Goal: Transaction & Acquisition: Obtain resource

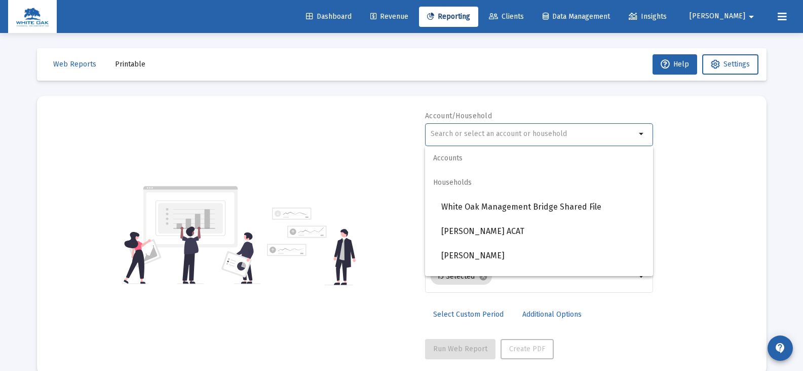
click at [437, 135] on input "text" at bounding box center [533, 134] width 205 height 8
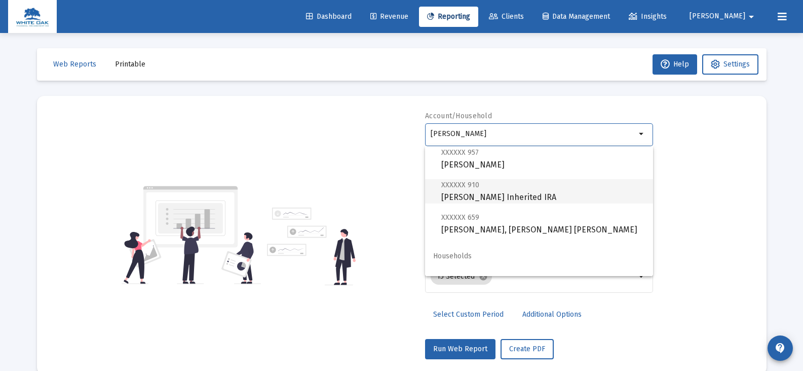
scroll to position [41, 0]
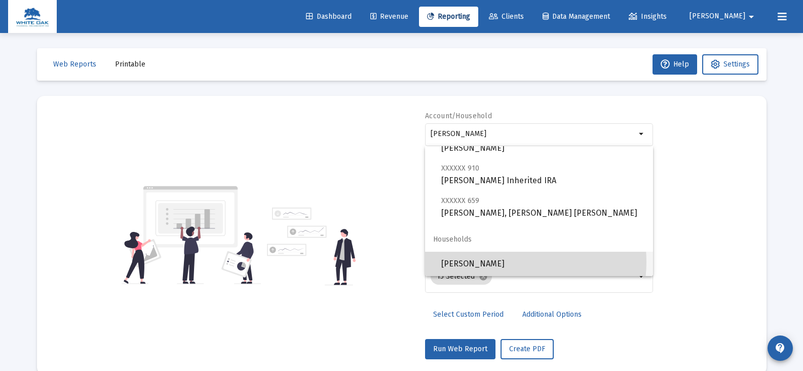
click at [519, 262] on span "[PERSON_NAME]" at bounding box center [543, 263] width 204 height 24
type input "[PERSON_NAME]"
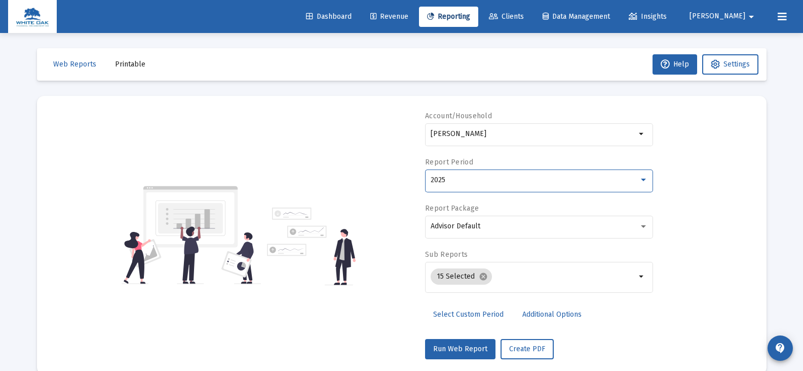
click at [493, 183] on div "2025" at bounding box center [535, 180] width 208 height 8
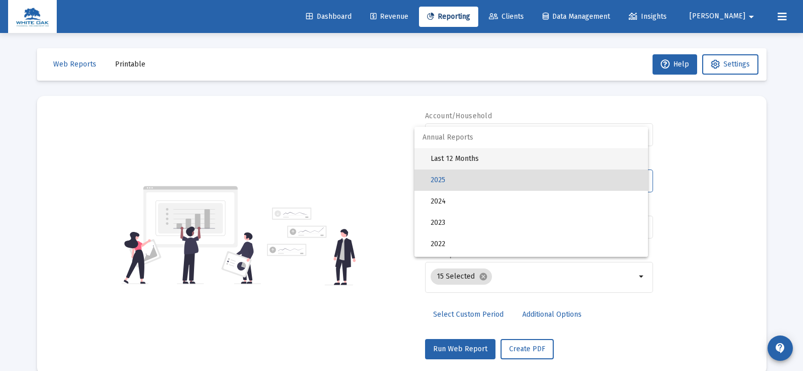
click at [491, 157] on span "Last 12 Months" at bounding box center [535, 158] width 209 height 21
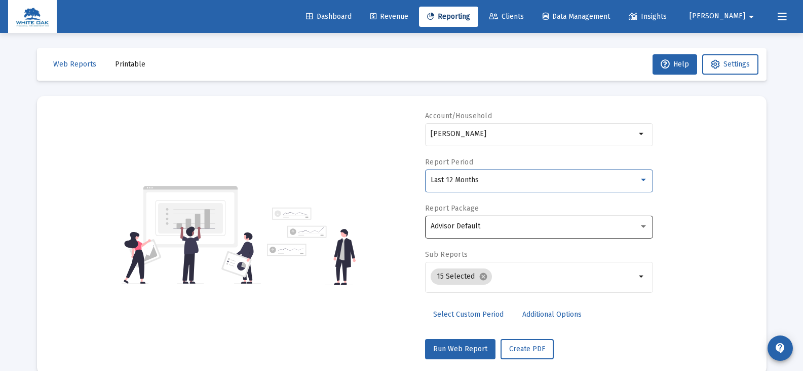
click at [488, 224] on div "Advisor Default" at bounding box center [535, 226] width 208 height 8
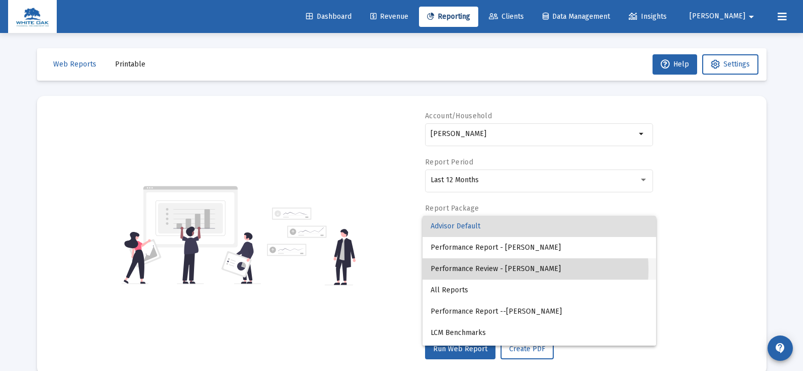
click at [499, 269] on span "Performance Review - [PERSON_NAME]" at bounding box center [539, 268] width 217 height 21
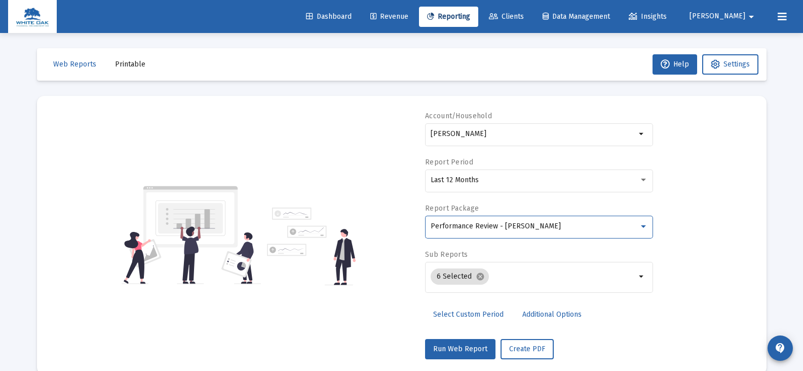
click at [538, 314] on span "Additional Options" at bounding box center [552, 314] width 59 height 9
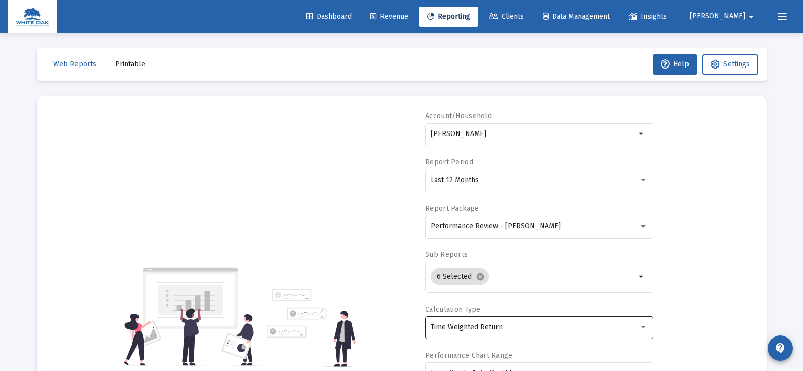
click at [495, 326] on span "Time Weighted Return" at bounding box center [467, 326] width 72 height 9
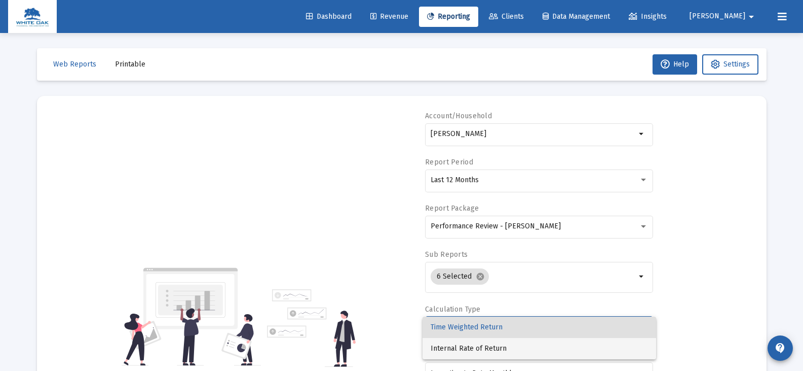
click at [487, 347] on span "Internal Rate of Return" at bounding box center [539, 348] width 217 height 21
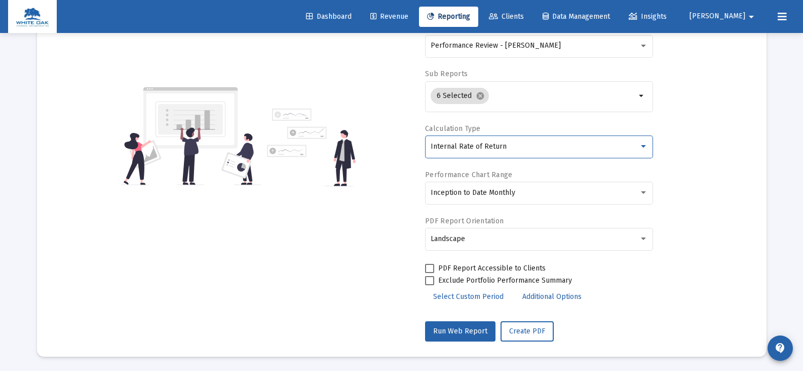
scroll to position [181, 0]
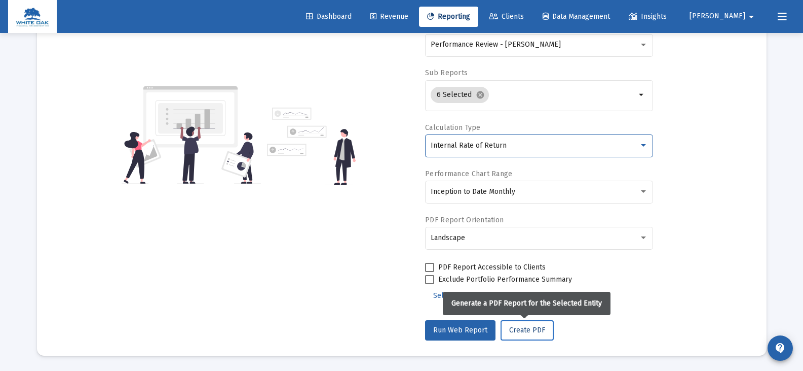
click at [517, 328] on span "Create PDF" at bounding box center [527, 329] width 36 height 9
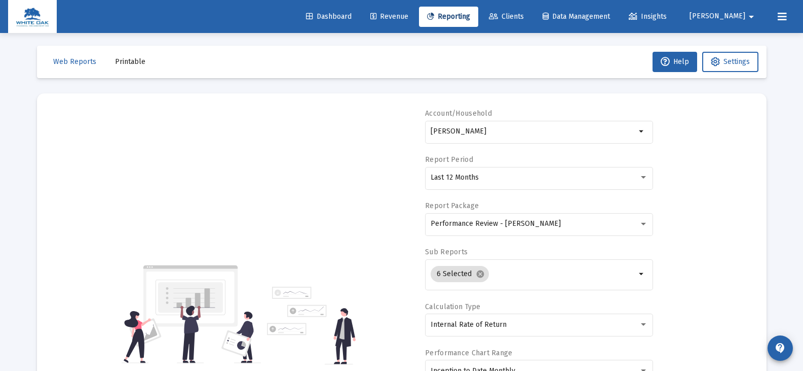
scroll to position [0, 0]
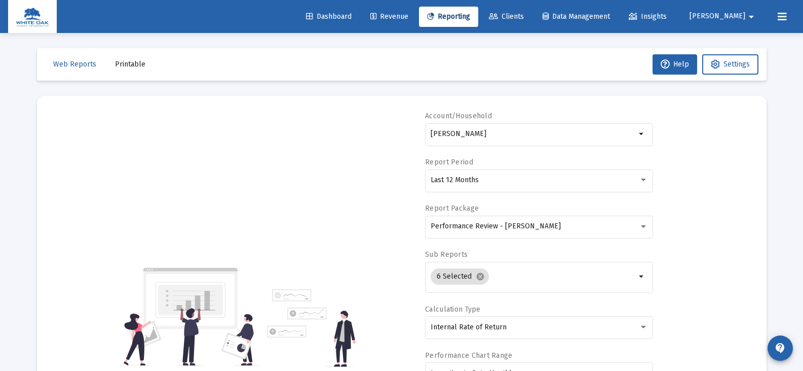
click at [132, 64] on span "Printable" at bounding box center [130, 64] width 30 height 9
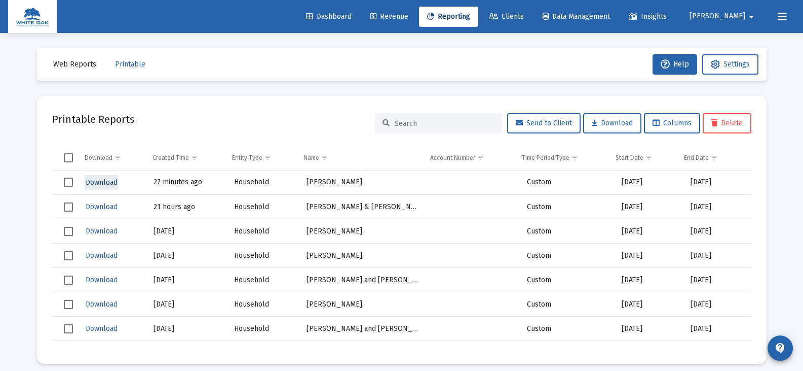
click at [108, 182] on span "Download" at bounding box center [102, 182] width 32 height 9
click at [468, 14] on span "Reporting" at bounding box center [448, 16] width 43 height 9
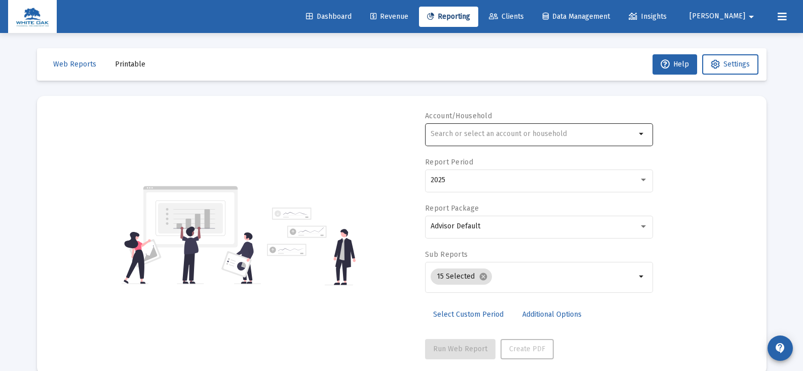
click at [440, 133] on input "text" at bounding box center [533, 134] width 205 height 8
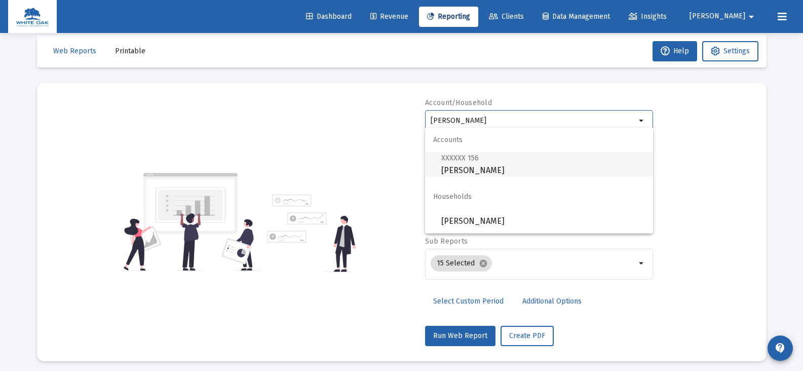
scroll to position [19, 0]
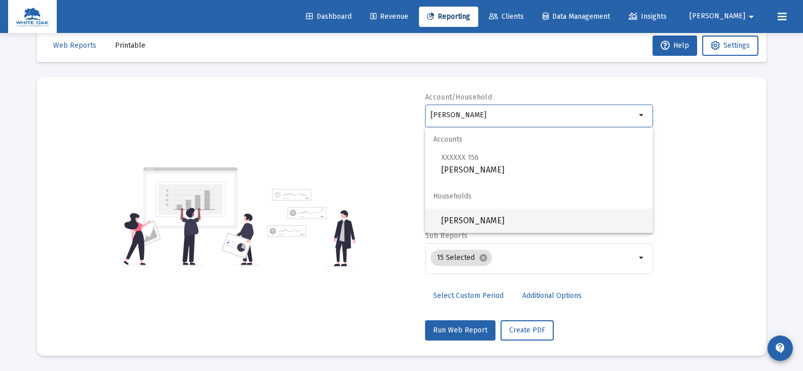
click at [472, 218] on span "[PERSON_NAME]" at bounding box center [543, 220] width 204 height 24
type input "[PERSON_NAME]"
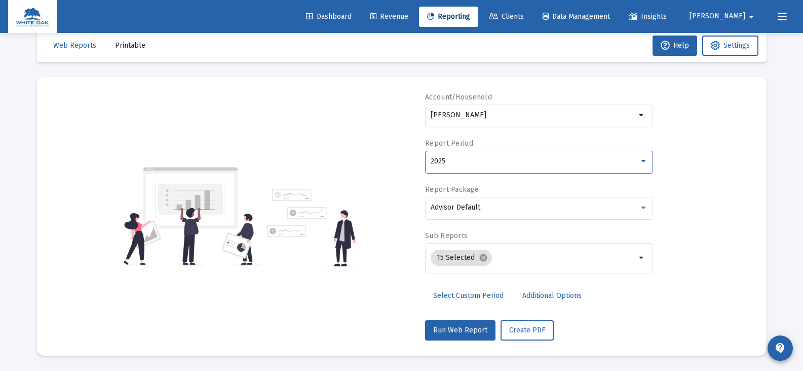
click at [456, 158] on div "2025" at bounding box center [535, 161] width 208 height 8
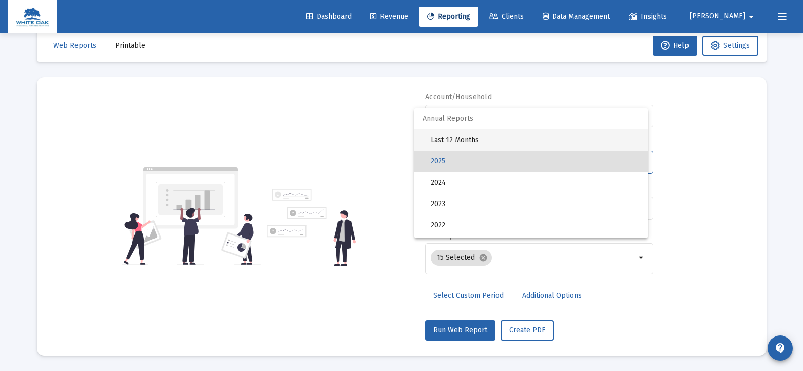
click at [457, 137] on span "Last 12 Months" at bounding box center [535, 139] width 209 height 21
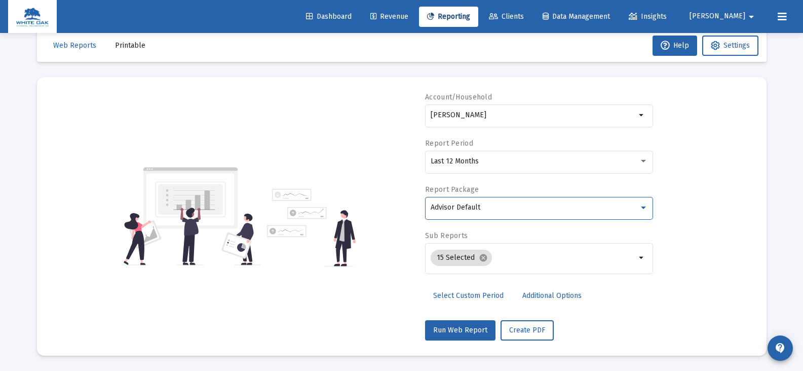
click at [465, 204] on span "Advisor Default" at bounding box center [456, 207] width 50 height 9
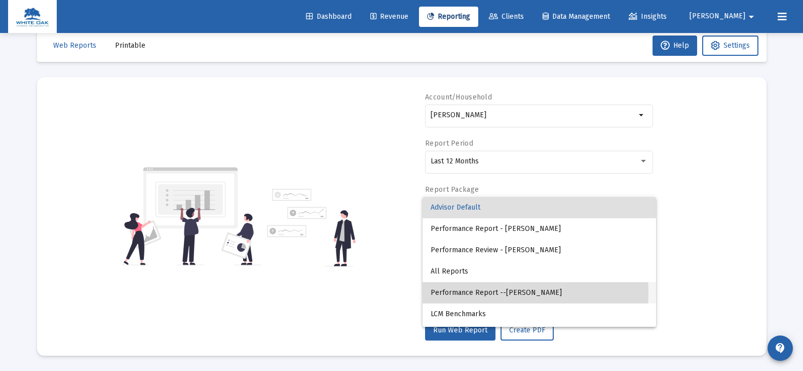
click at [482, 292] on span "Performance Report --[PERSON_NAME]" at bounding box center [539, 292] width 217 height 21
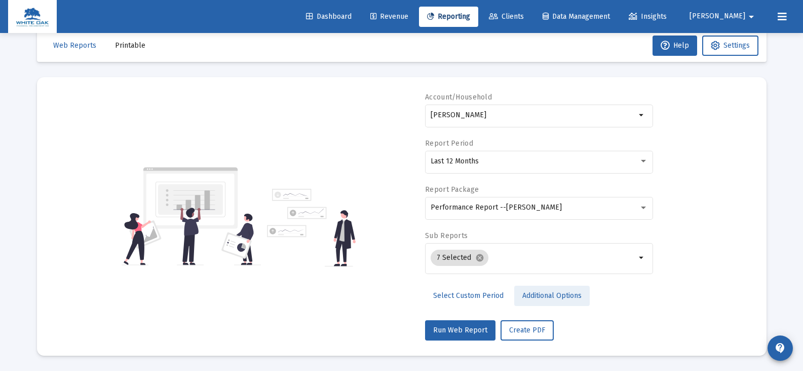
click at [524, 292] on span "Additional Options" at bounding box center [552, 295] width 59 height 9
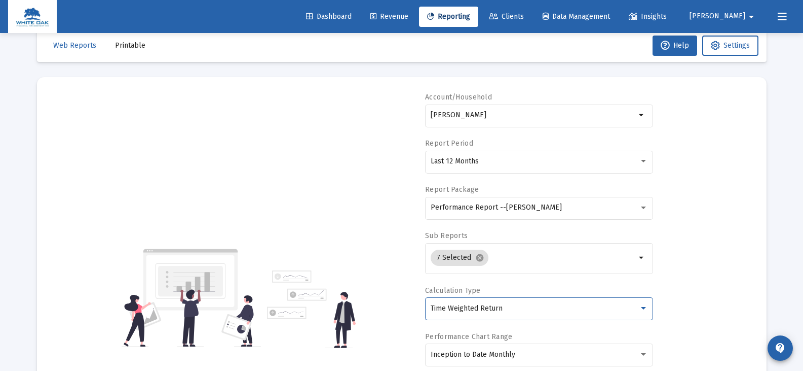
click at [498, 307] on span "Time Weighted Return" at bounding box center [467, 308] width 72 height 9
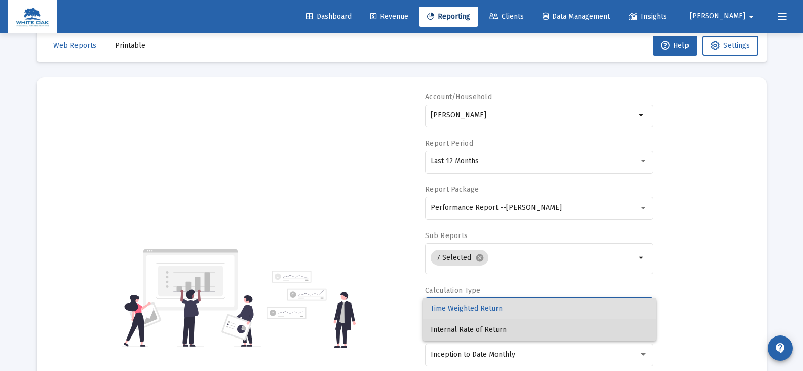
click at [489, 328] on span "Internal Rate of Return" at bounding box center [539, 329] width 217 height 21
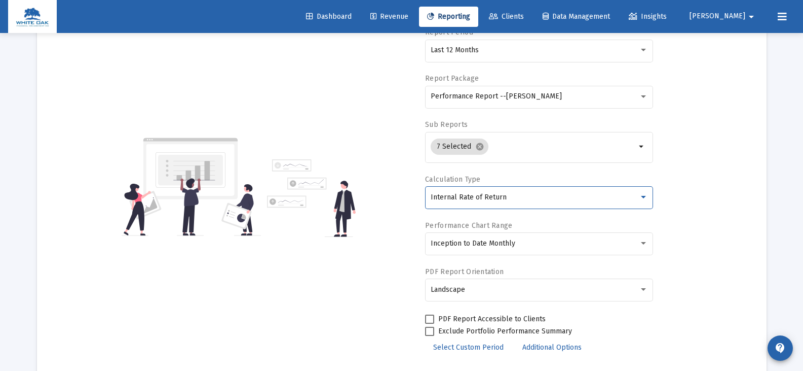
scroll to position [181, 0]
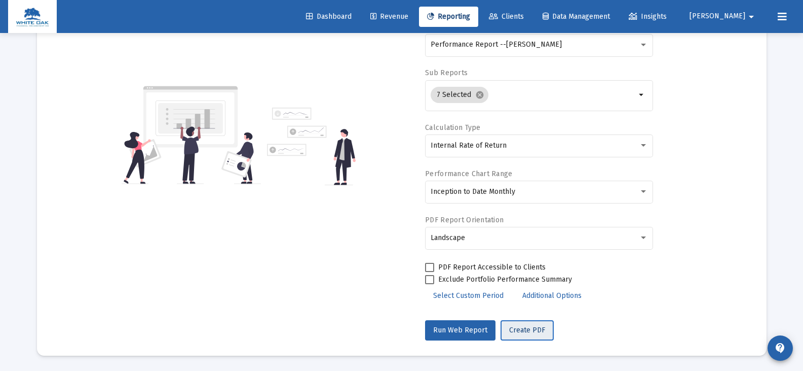
click at [534, 332] on span "Create PDF" at bounding box center [527, 329] width 36 height 9
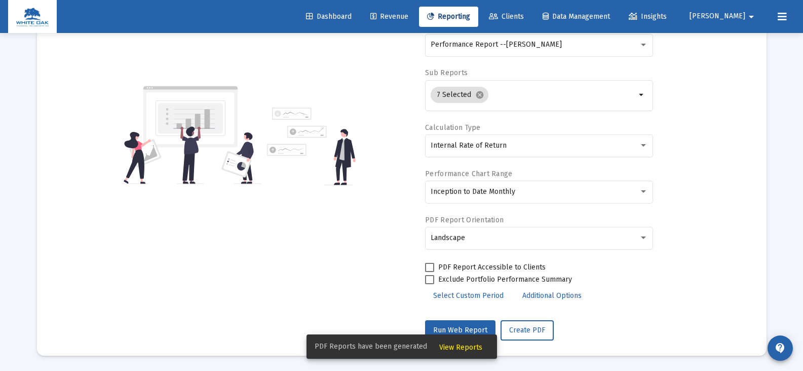
click at [443, 345] on span "View Reports" at bounding box center [460, 347] width 43 height 9
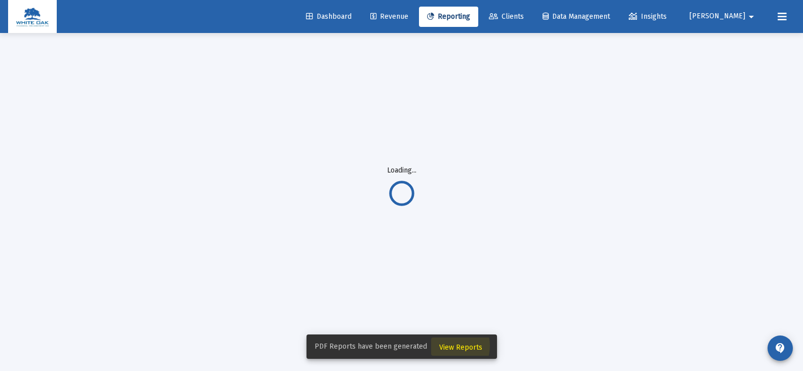
scroll to position [33, 0]
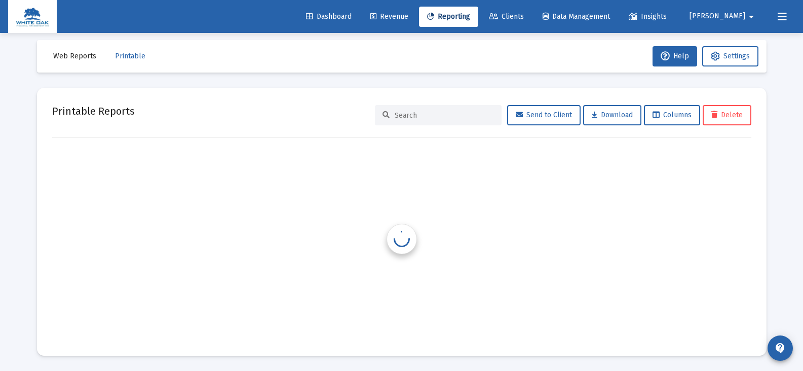
scroll to position [8, 0]
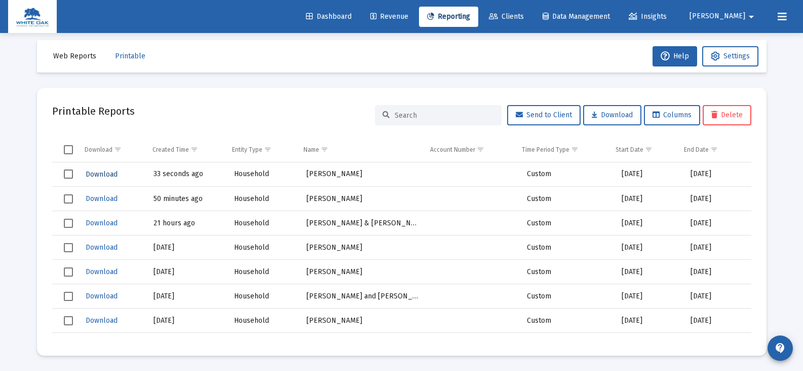
click at [91, 175] on span "Download" at bounding box center [102, 174] width 32 height 9
